Goal: Task Accomplishment & Management: Manage account settings

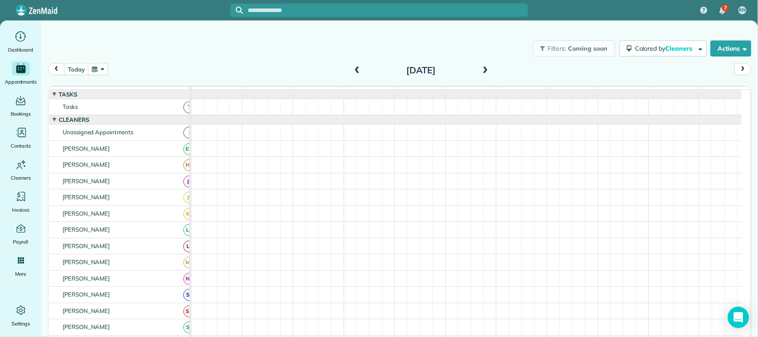
scroll to position [167, 0]
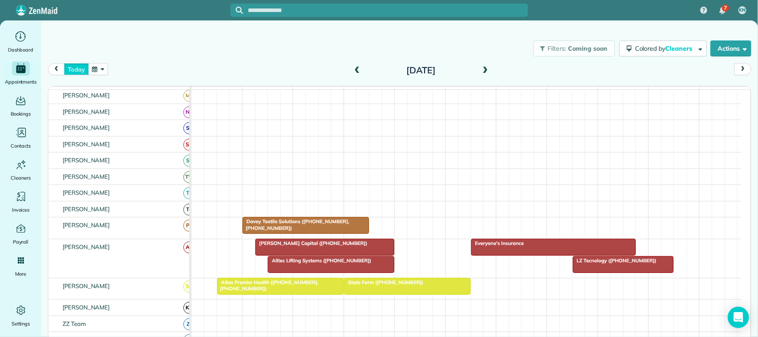
click at [81, 67] on button "today" at bounding box center [76, 69] width 24 height 12
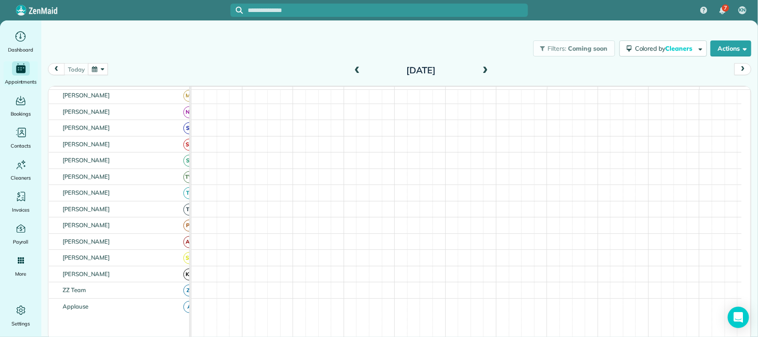
click at [99, 72] on button "button" at bounding box center [98, 69] width 20 height 12
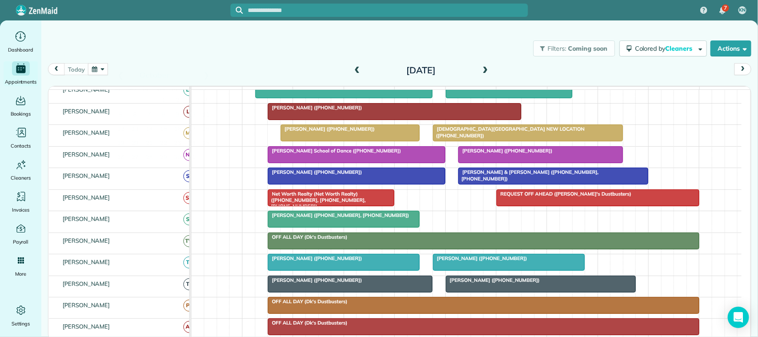
scroll to position [209, 0]
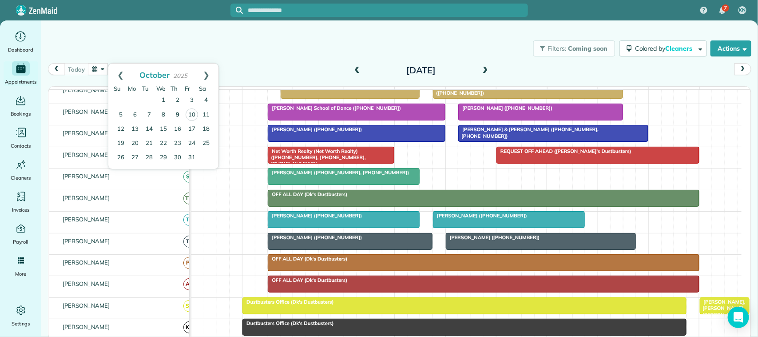
click at [176, 112] on link "9" at bounding box center [178, 115] width 14 height 14
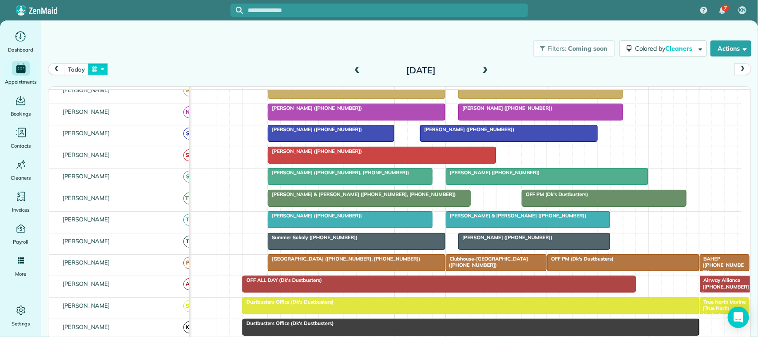
click at [102, 66] on button "button" at bounding box center [98, 69] width 20 height 12
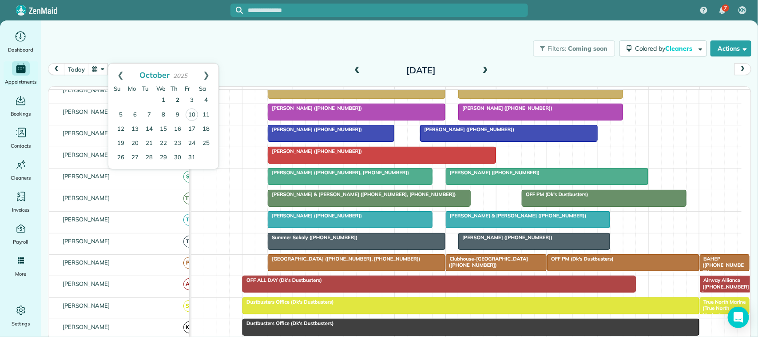
click at [172, 100] on link "2" at bounding box center [178, 100] width 14 height 14
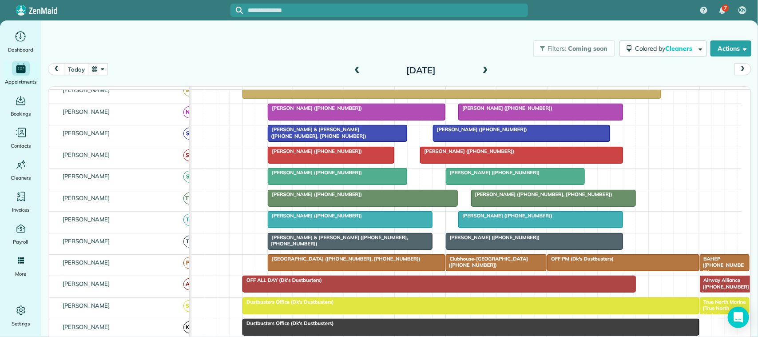
click at [487, 175] on span "[PERSON_NAME] ([PHONE_NUMBER])" at bounding box center [493, 172] width 95 height 6
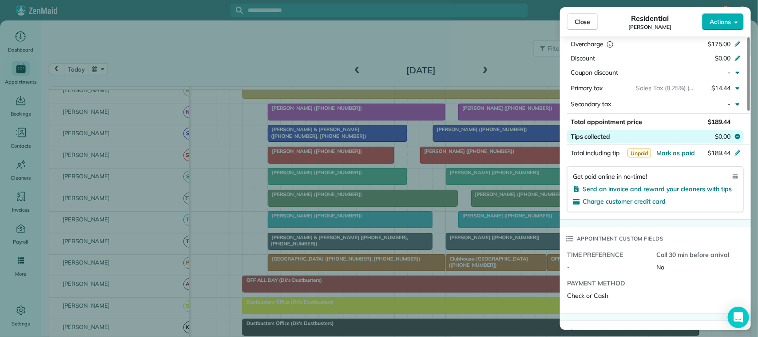
scroll to position [444, 0]
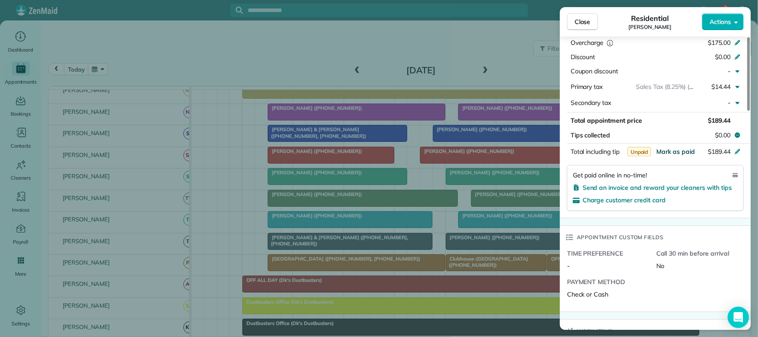
click at [676, 152] on span "Mark as paid" at bounding box center [676, 152] width 39 height 8
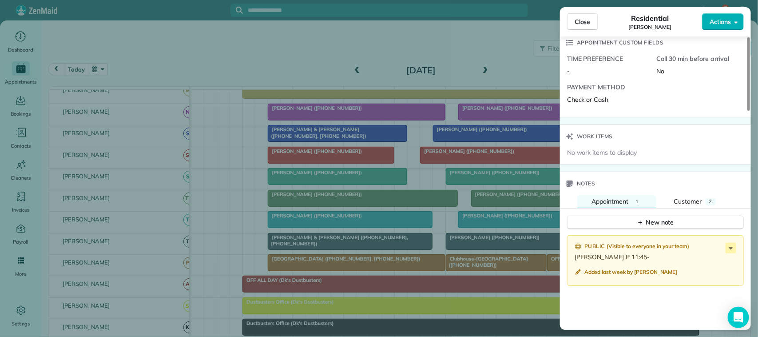
scroll to position [669, 0]
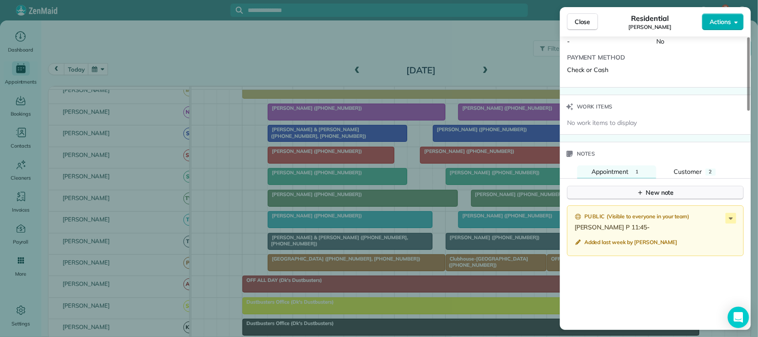
click at [674, 199] on button "New note" at bounding box center [655, 193] width 177 height 14
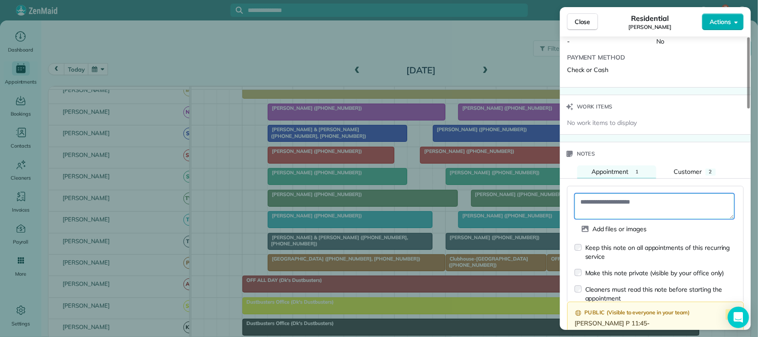
click at [655, 209] on textarea at bounding box center [655, 206] width 160 height 26
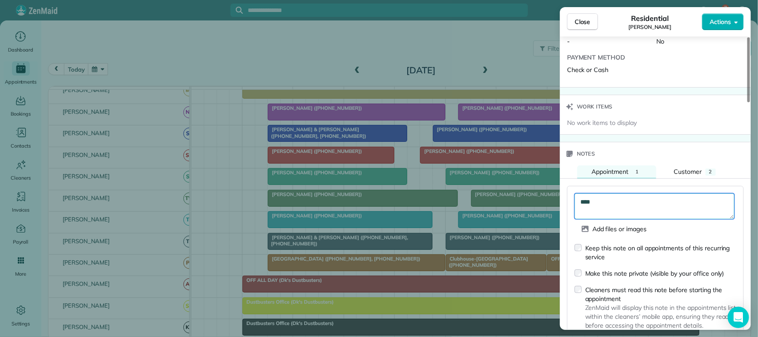
click at [656, 209] on textarea "****" at bounding box center [655, 206] width 160 height 26
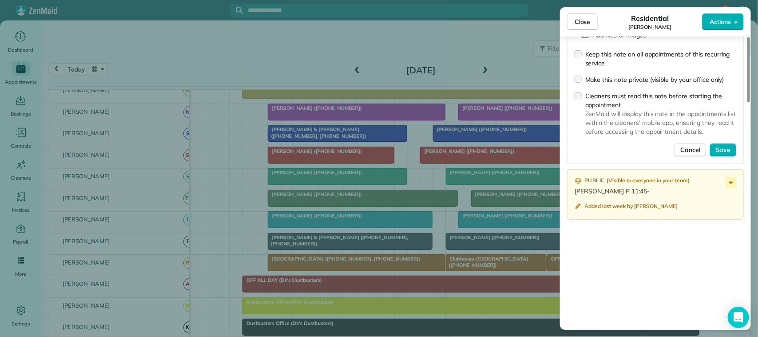
scroll to position [891, 0]
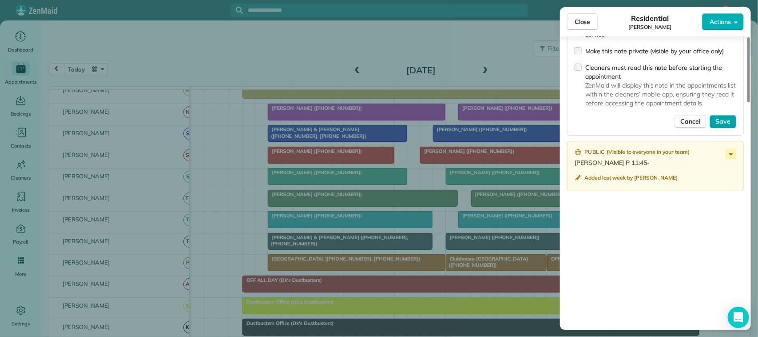
type textarea "**********"
click at [720, 128] on button "Save" at bounding box center [723, 121] width 27 height 13
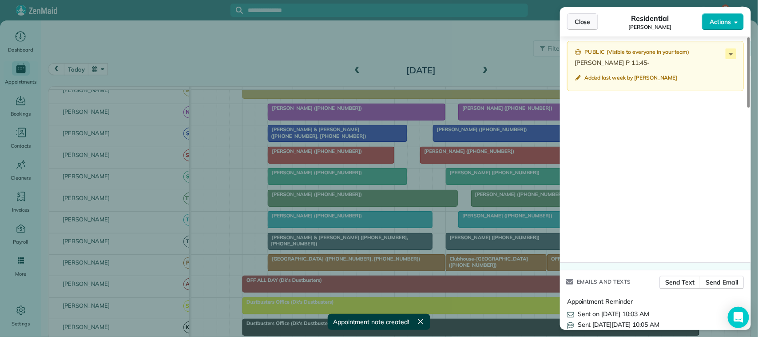
click at [578, 18] on span "Close" at bounding box center [583, 21] width 16 height 9
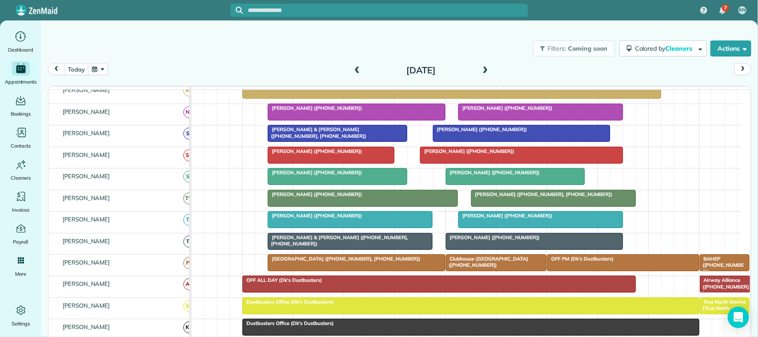
click at [104, 72] on button "button" at bounding box center [98, 69] width 20 height 12
click at [195, 128] on link "17" at bounding box center [192, 129] width 14 height 14
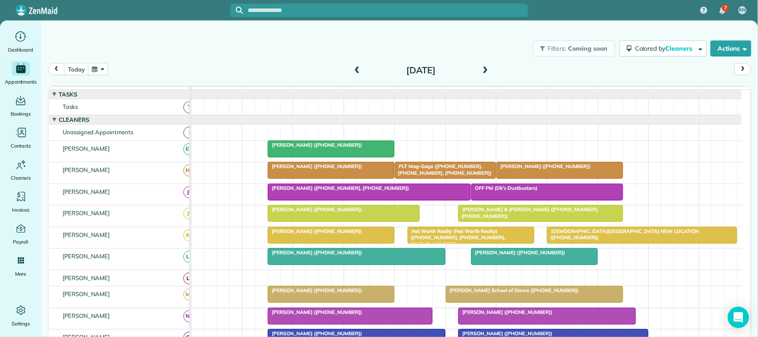
click at [101, 70] on button "button" at bounding box center [98, 69] width 20 height 12
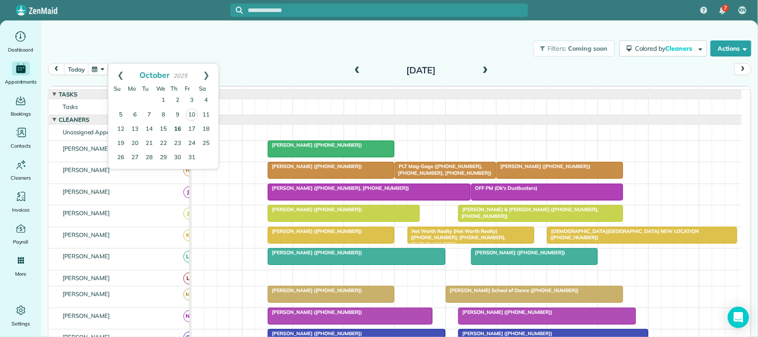
click at [178, 127] on link "16" at bounding box center [178, 129] width 14 height 14
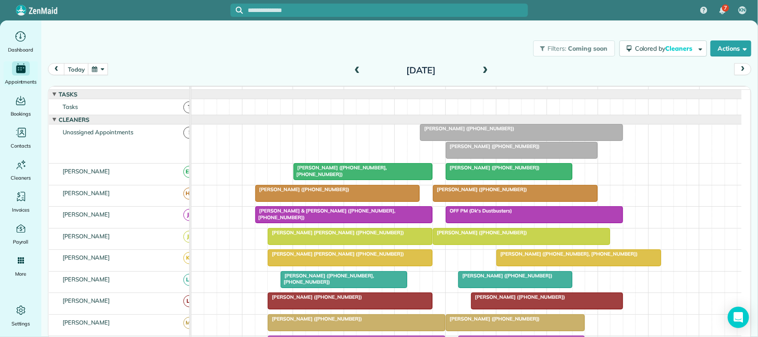
click at [90, 62] on div "Filters: Coming soon Colored by Cleaners Color by Cleaner Color by Team Color b…" at bounding box center [399, 48] width 717 height 29
click at [96, 64] on button "button" at bounding box center [98, 69] width 20 height 12
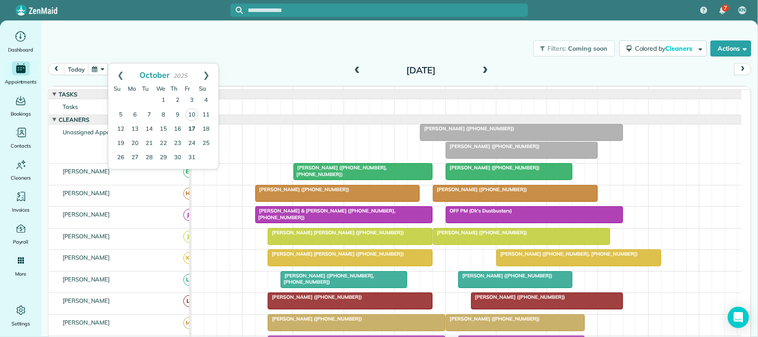
click at [194, 132] on link "17" at bounding box center [192, 129] width 14 height 14
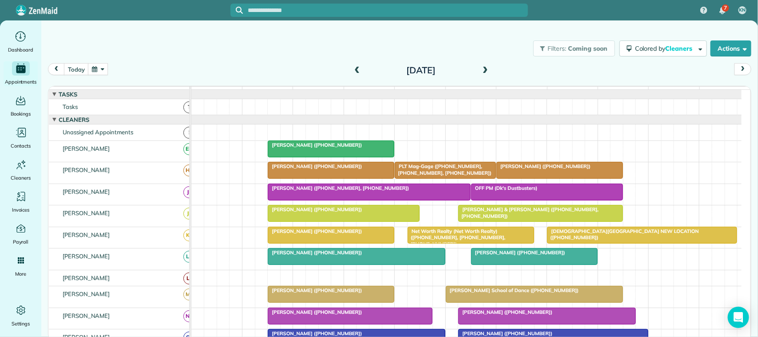
click at [357, 74] on span at bounding box center [357, 71] width 10 height 8
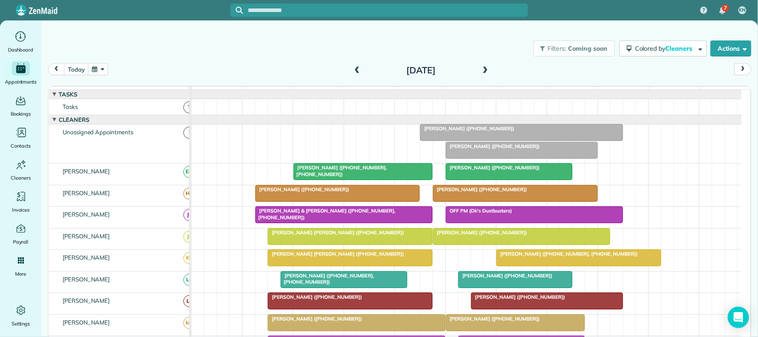
click at [95, 72] on button "button" at bounding box center [98, 69] width 20 height 12
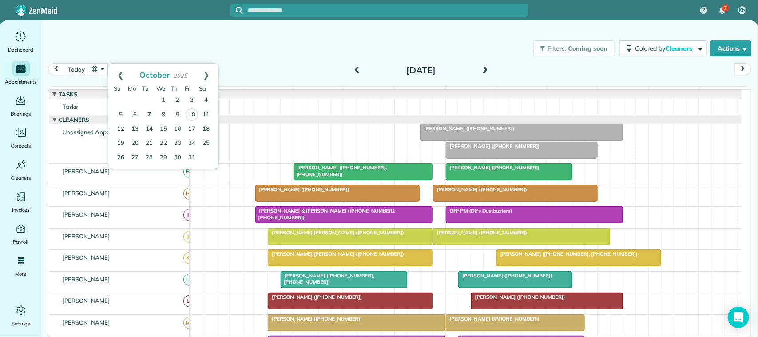
click at [146, 114] on link "7" at bounding box center [149, 115] width 14 height 14
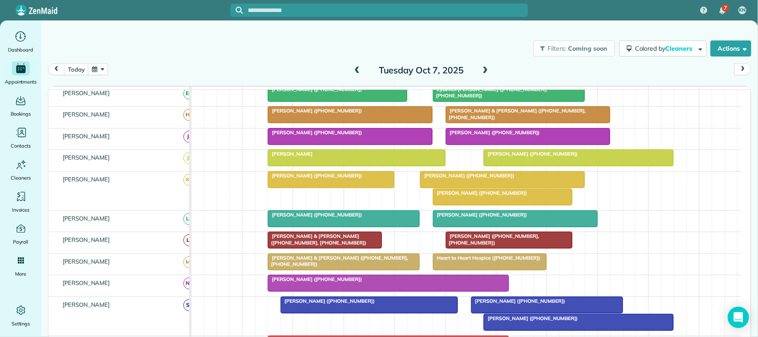
scroll to position [61, 0]
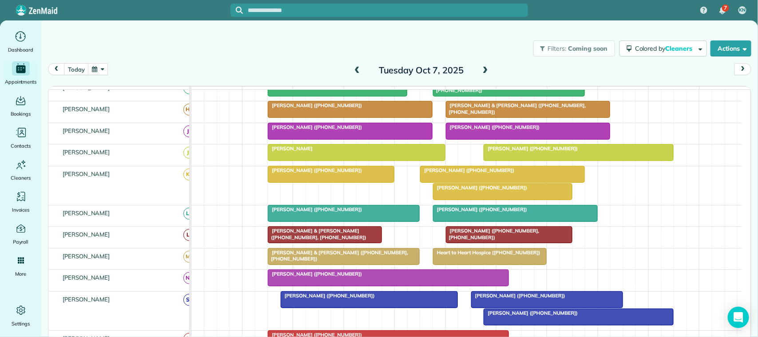
click at [321, 286] on div at bounding box center [388, 278] width 240 height 16
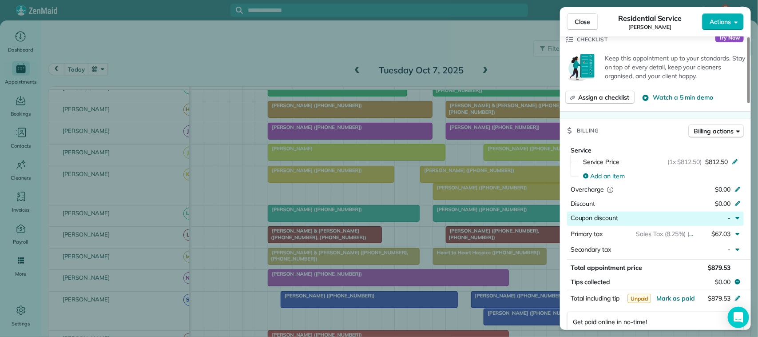
scroll to position [444, 0]
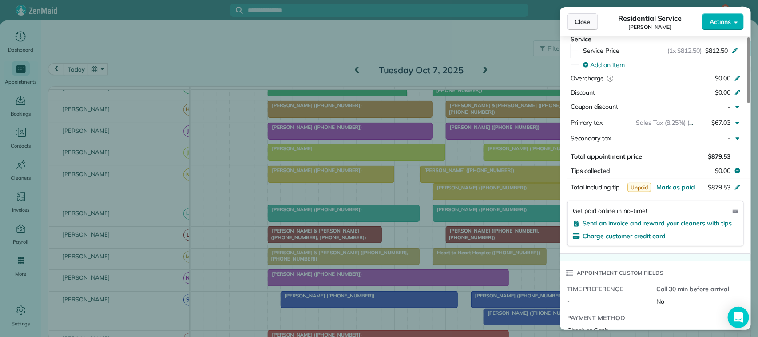
click at [594, 18] on button "Close" at bounding box center [582, 21] width 31 height 17
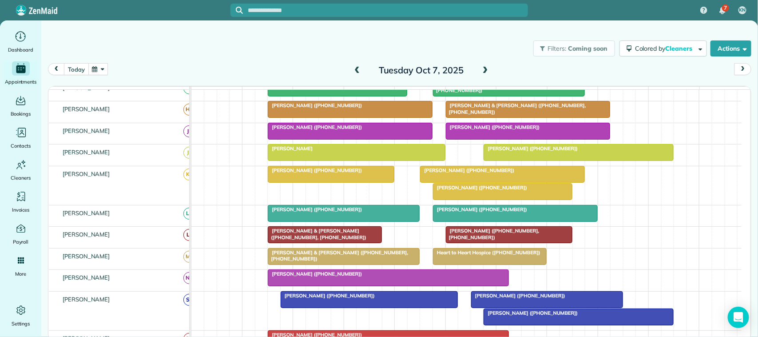
click at [68, 70] on button "today" at bounding box center [76, 69] width 24 height 12
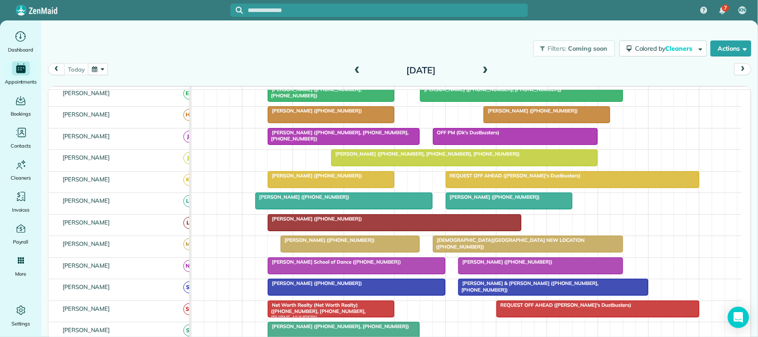
scroll to position [61, 0]
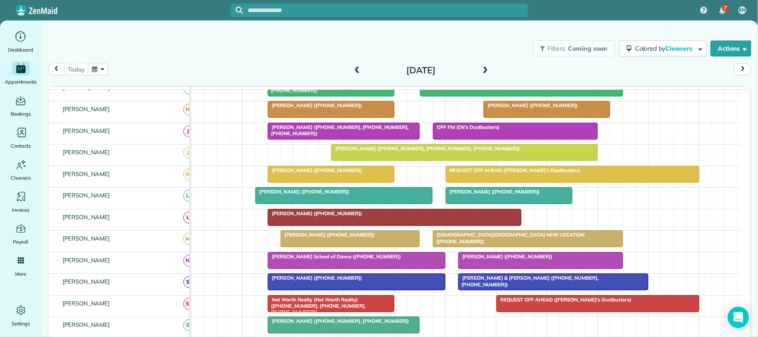
click at [235, 76] on div "[DATE] [DATE]" at bounding box center [400, 71] width 704 height 17
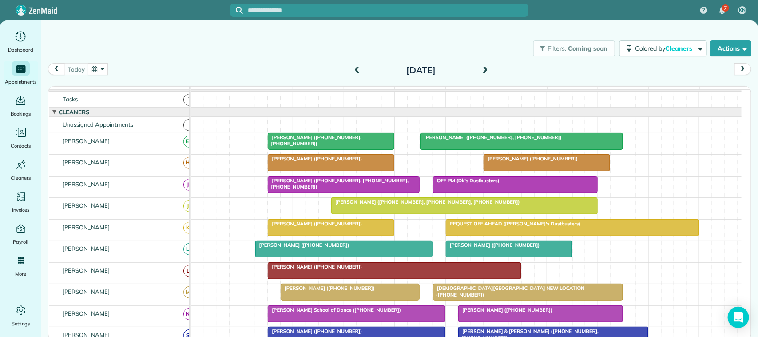
scroll to position [0, 0]
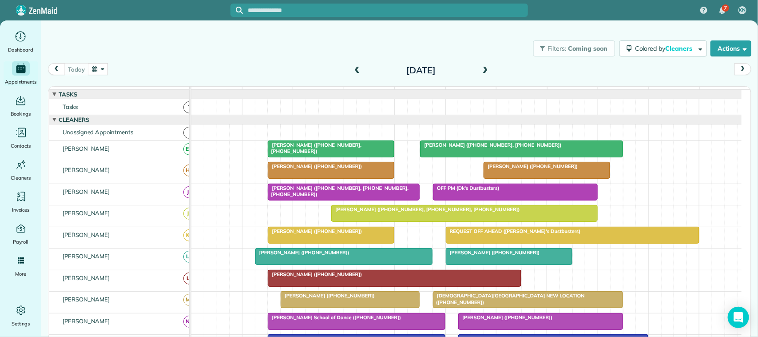
click at [81, 76] on div "[DATE] [DATE]" at bounding box center [400, 71] width 704 height 17
click at [201, 62] on div "Filters: Coming soon Colored by Cleaners Color by Cleaner Color by Team Color b…" at bounding box center [399, 48] width 717 height 29
click at [104, 72] on button "button" at bounding box center [98, 69] width 20 height 12
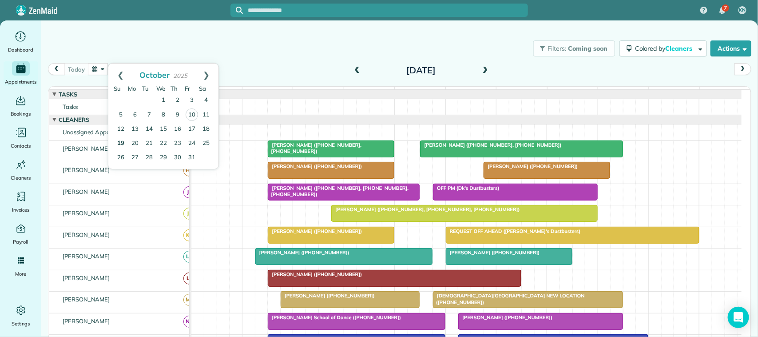
click at [124, 145] on link "19" at bounding box center [121, 143] width 14 height 14
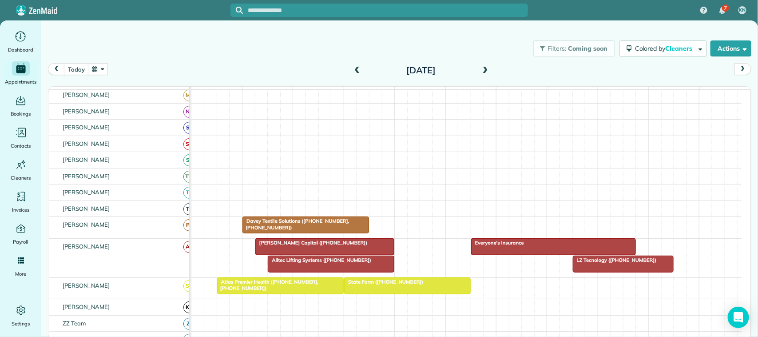
scroll to position [167, 0]
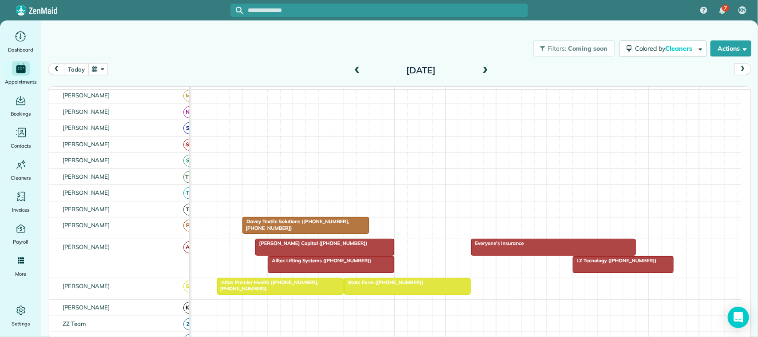
click at [64, 65] on button "today" at bounding box center [76, 69] width 24 height 12
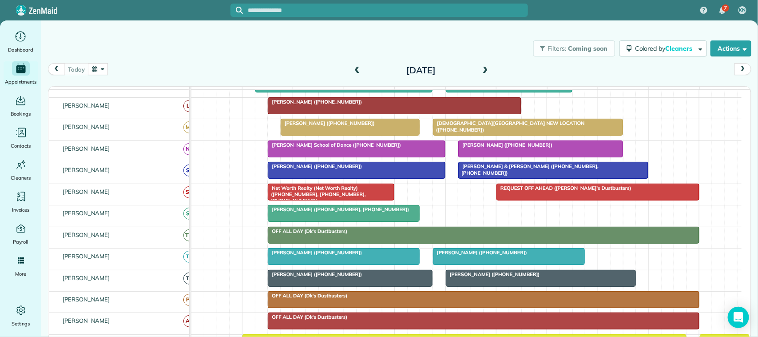
scroll to position [154, 0]
